Goal: Find specific page/section: Find specific page/section

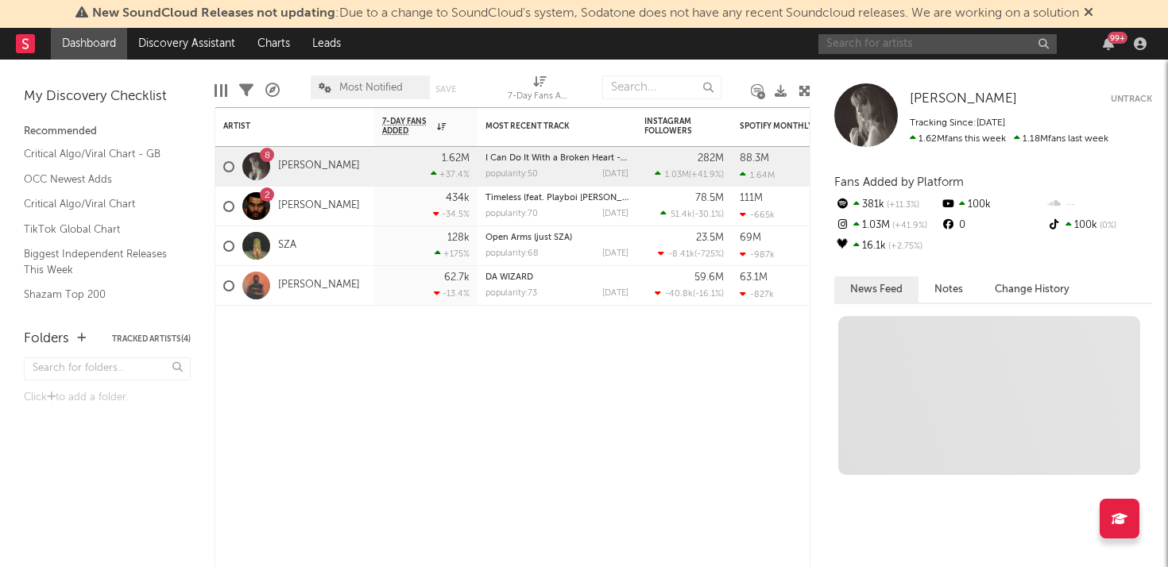
click at [923, 47] on input "text" at bounding box center [938, 44] width 238 height 20
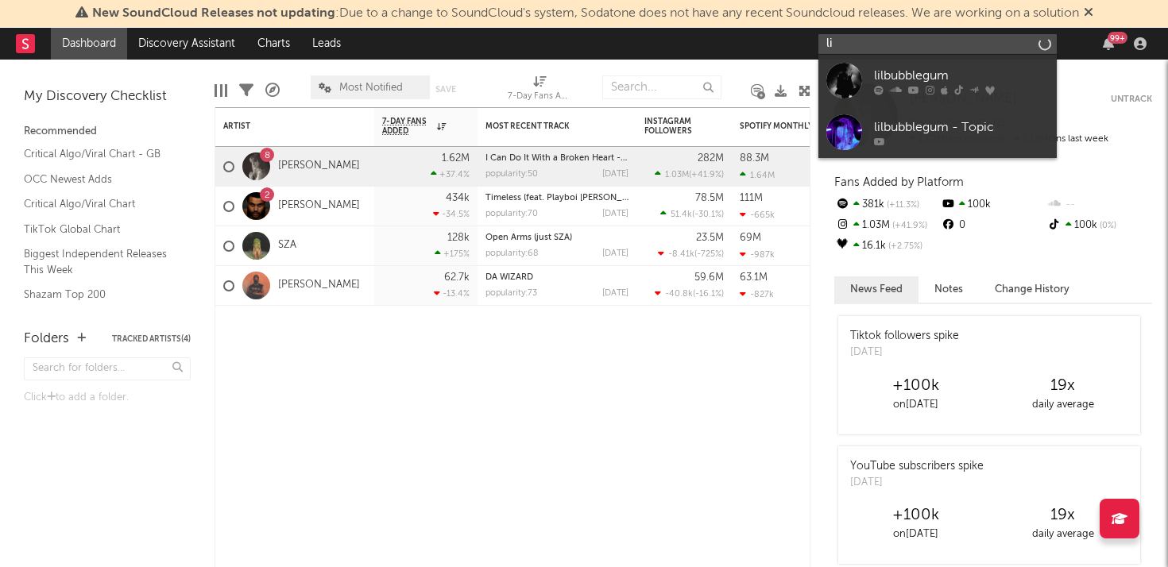
type input "l"
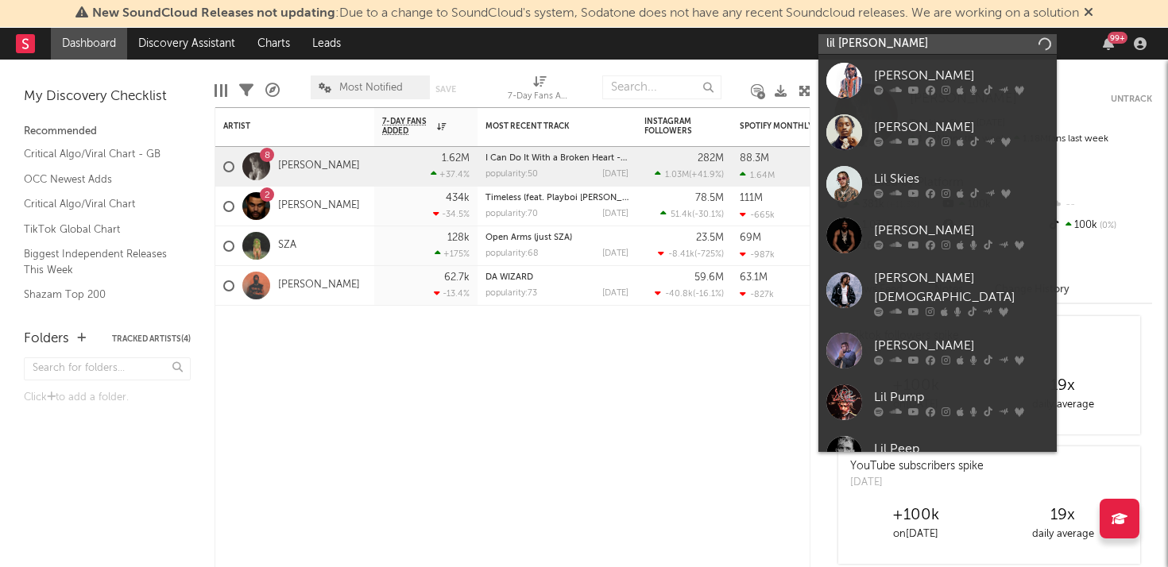
type input "lil bubba"
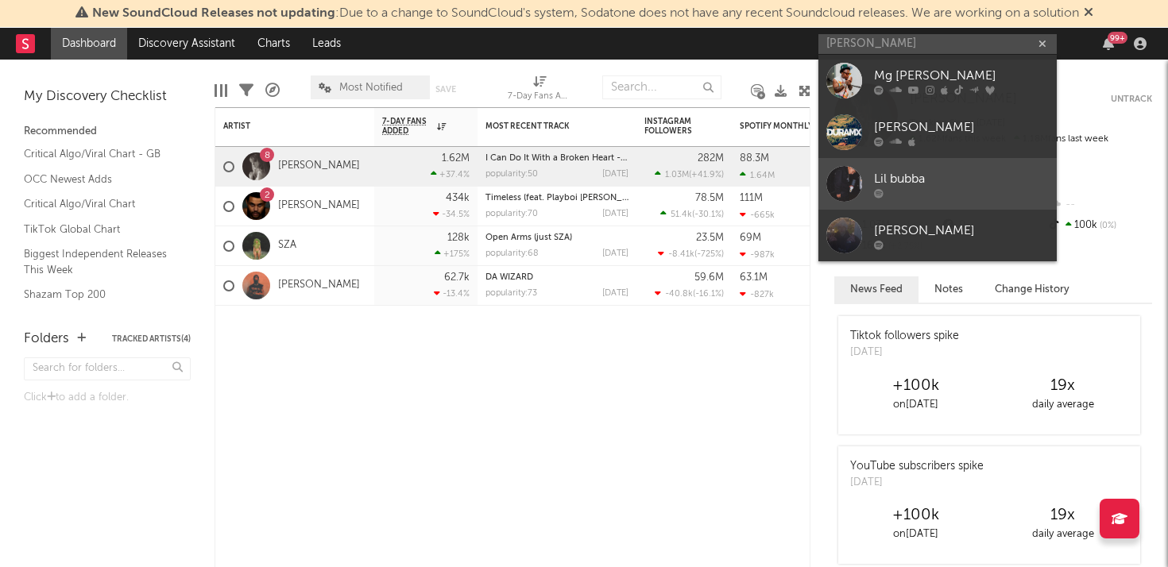
click at [931, 189] on div at bounding box center [961, 193] width 175 height 10
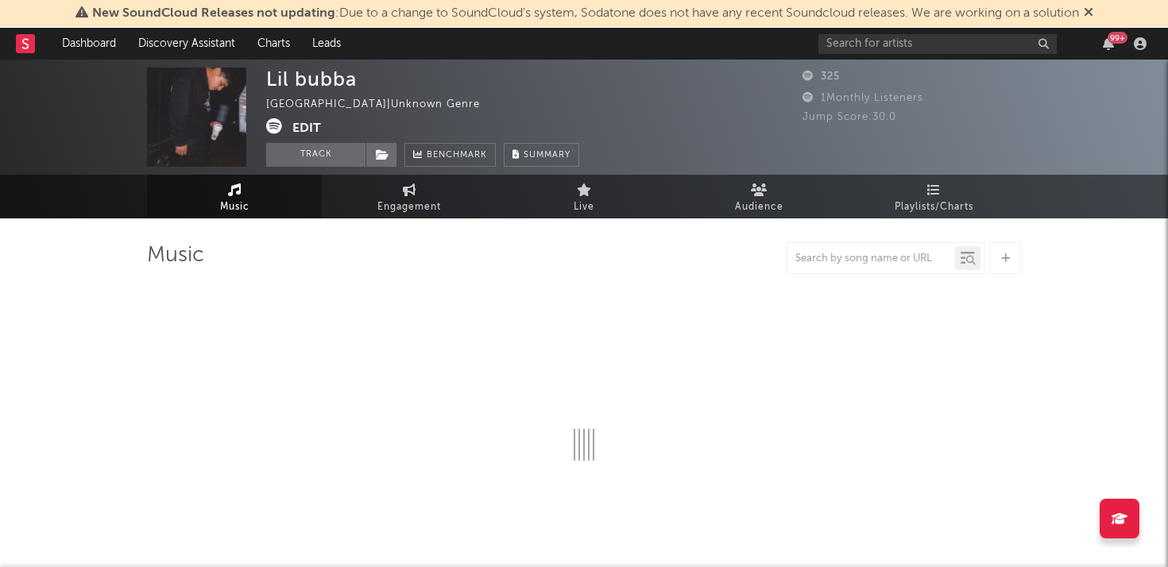
select select "1w"
